Goal: Browse casually

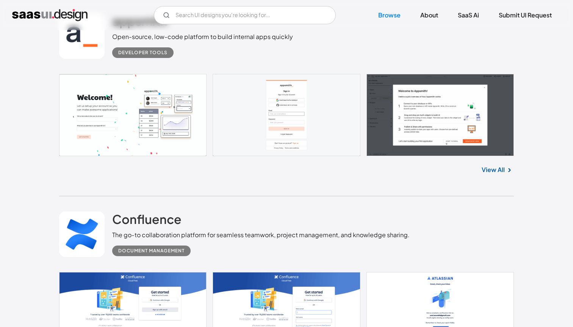
scroll to position [7488, 0]
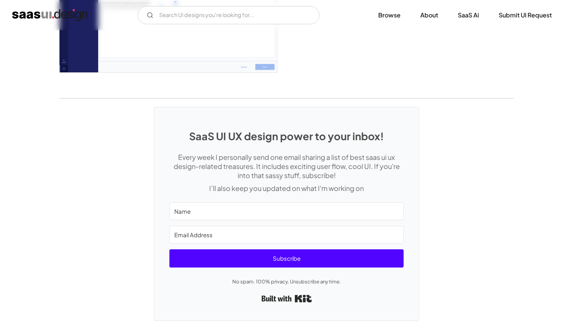
scroll to position [1930, 0]
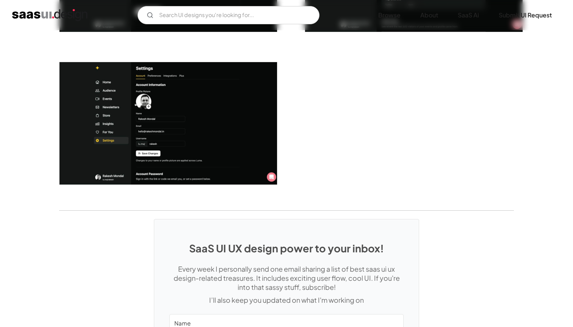
scroll to position [2076, 0]
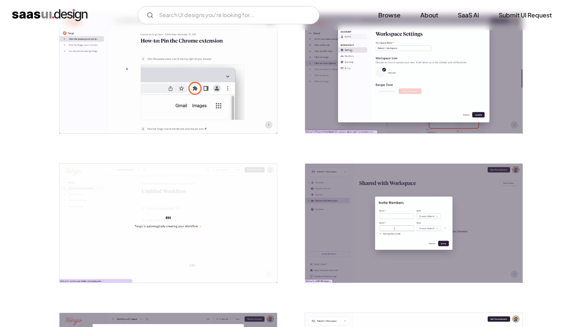
scroll to position [1473, 0]
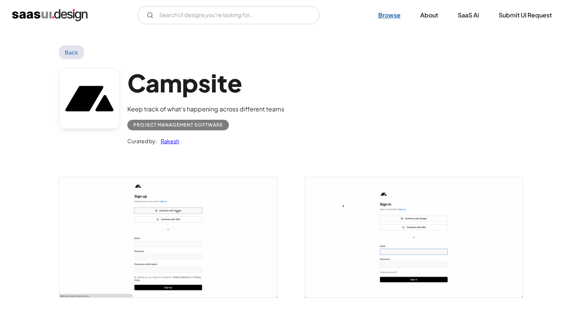
click at [377, 15] on link "Browse" at bounding box center [389, 15] width 41 height 17
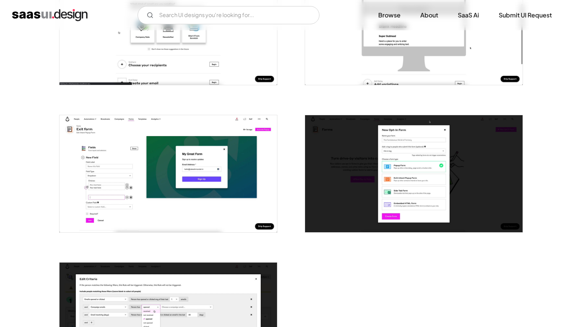
scroll to position [1696, 0]
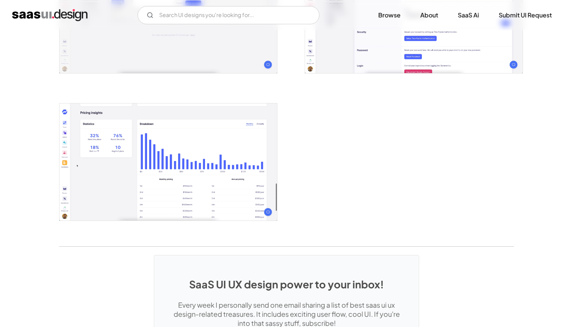
scroll to position [1566, 0]
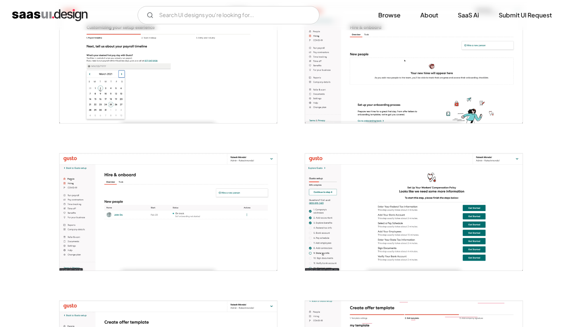
scroll to position [1415, 0]
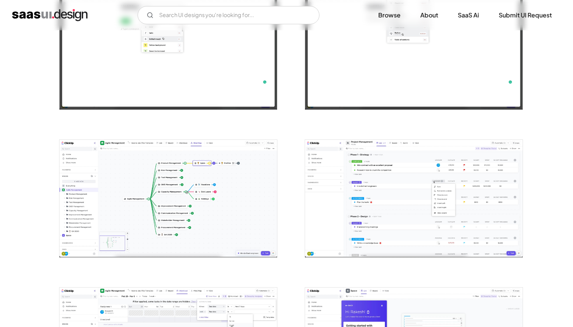
scroll to position [1076, 0]
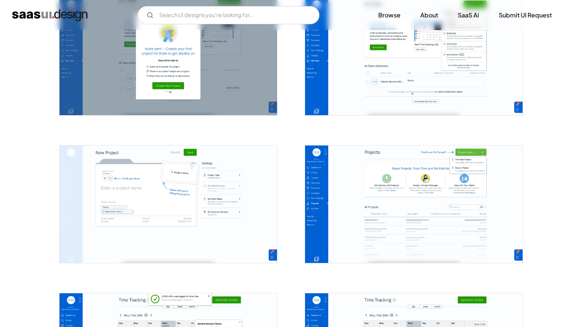
scroll to position [1718, 0]
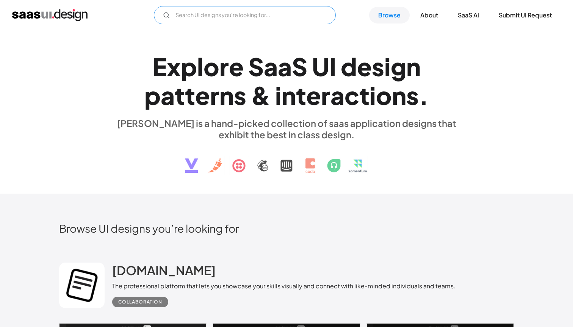
click at [178, 14] on input "Email Form" at bounding box center [245, 15] width 182 height 18
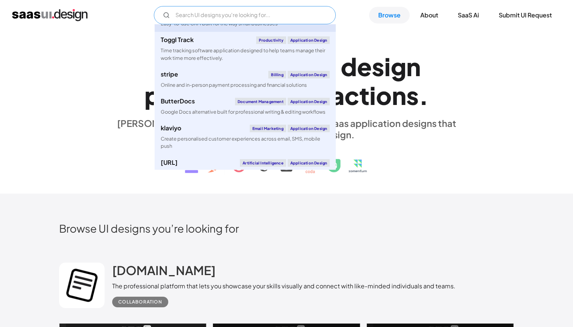
scroll to position [51, 0]
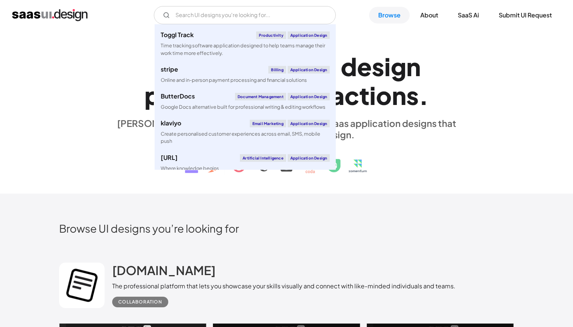
click at [59, 33] on div "E x p l o r e S a a S U I d e s i g n p a t t e r n s & i n t e r a c t i o n s…" at bounding box center [286, 112] width 573 height 164
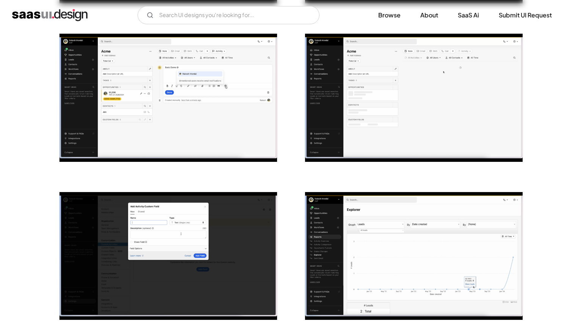
scroll to position [359, 0]
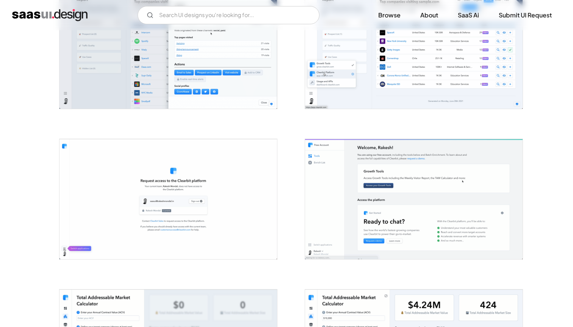
scroll to position [699, 0]
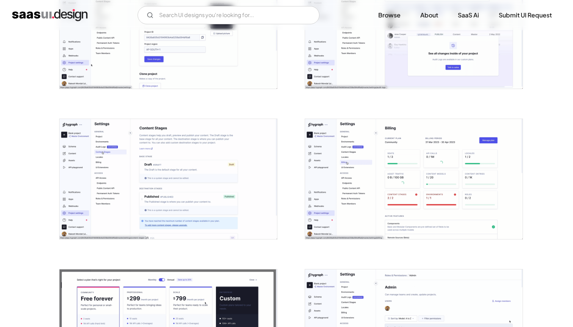
scroll to position [1671, 0]
